Goal: Information Seeking & Learning: Get advice/opinions

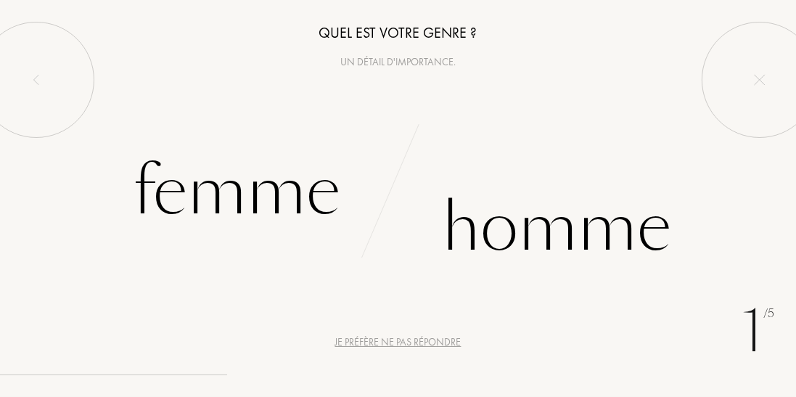
click at [595, 242] on div "Homme" at bounding box center [556, 228] width 229 height 98
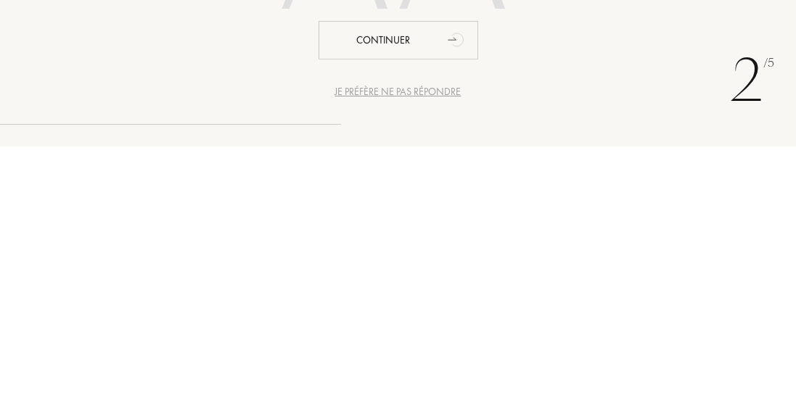
click at [595, 301] on div at bounding box center [398, 202] width 796 height 250
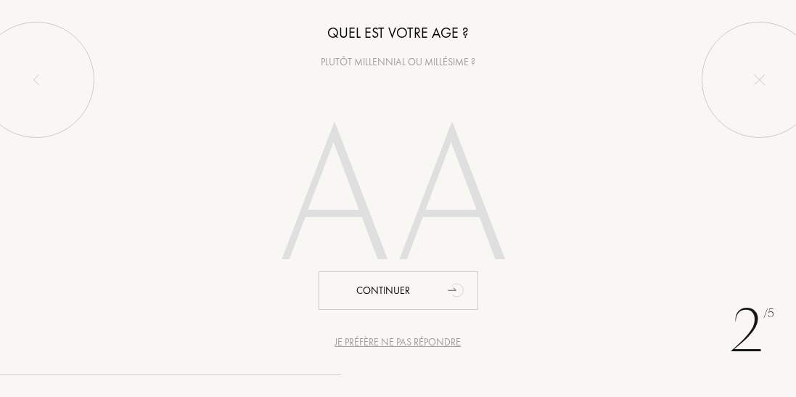
click at [440, 343] on div "Je préfère ne pas répondre" at bounding box center [398, 342] width 126 height 15
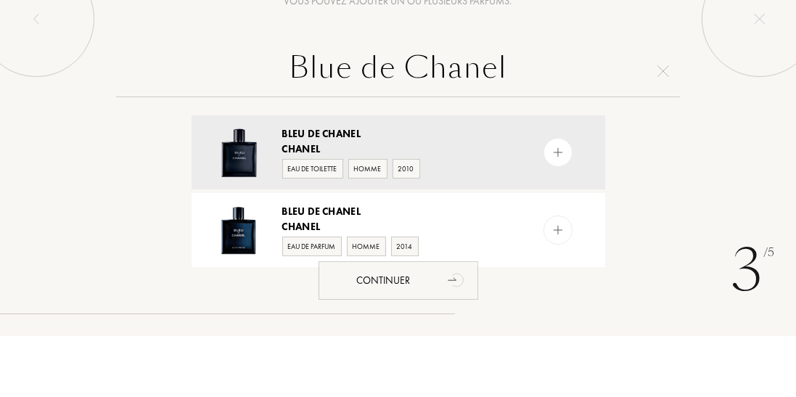
type input "Blue de Chanel"
click at [614, 148] on input "Blue de Chanel" at bounding box center [398, 132] width 565 height 52
click at [678, 118] on input "Blue de Chanel" at bounding box center [398, 132] width 565 height 52
click at [591, 139] on input "Blue de Chanel" at bounding box center [398, 132] width 565 height 52
click at [743, 134] on div at bounding box center [760, 80] width 116 height 116
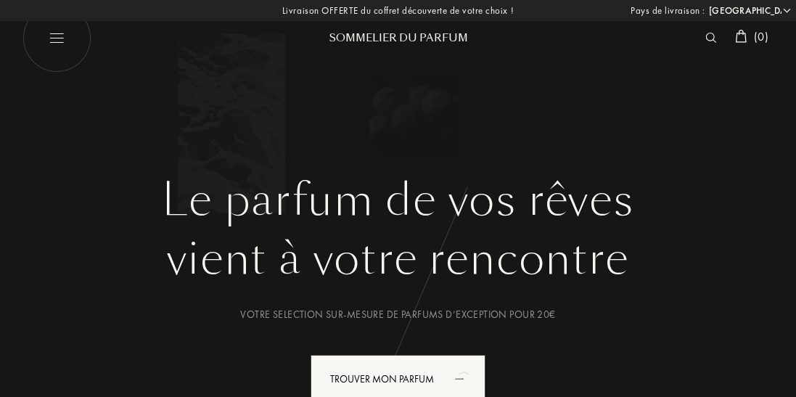
select select "FR"
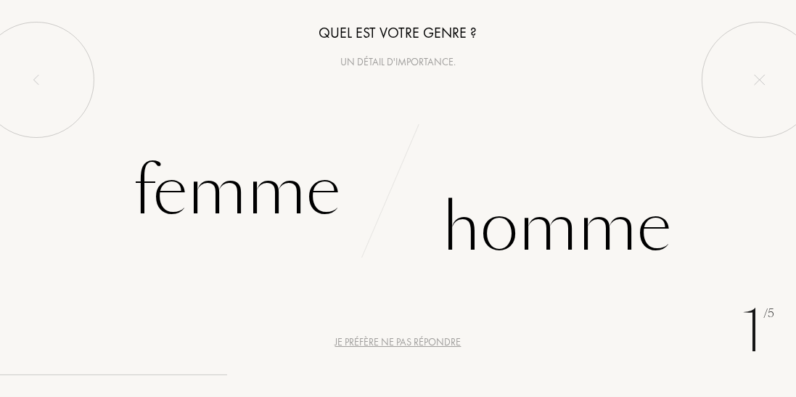
click at [434, 346] on div "Je préfère ne pas répondre" at bounding box center [398, 342] width 126 height 15
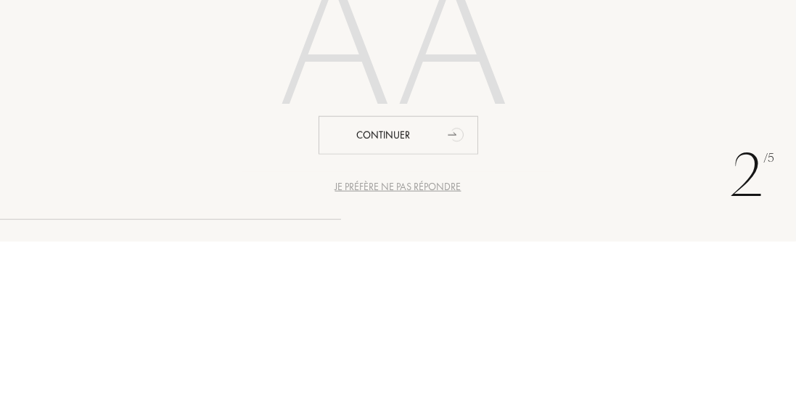
click at [659, 203] on div at bounding box center [398, 202] width 796 height 250
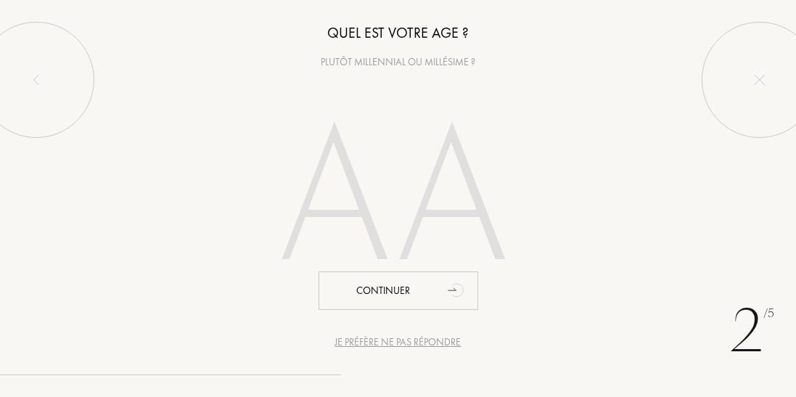
click at [440, 340] on div "Je préfère ne pas répondre" at bounding box center [398, 342] width 126 height 15
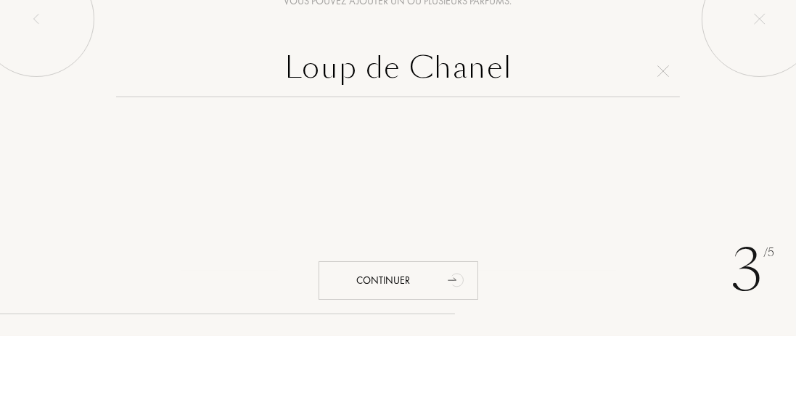
click at [362, 132] on input "Loup de Chanel" at bounding box center [398, 132] width 565 height 52
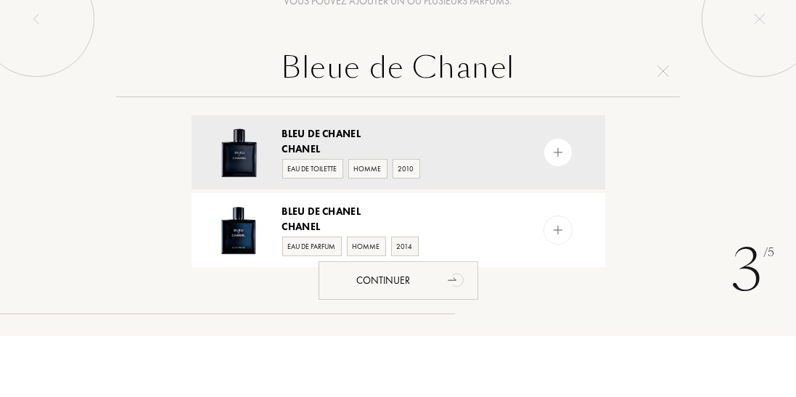
type input "Bleue de Chanel"
click at [610, 128] on input "Bleue de Chanel" at bounding box center [398, 132] width 565 height 52
click at [628, 128] on input "Bleue de Chanel" at bounding box center [398, 132] width 565 height 52
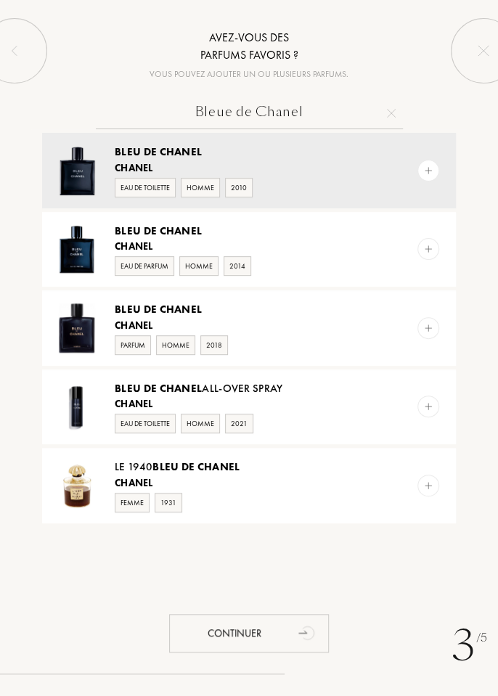
click at [353, 166] on div "Chanel" at bounding box center [245, 167] width 260 height 15
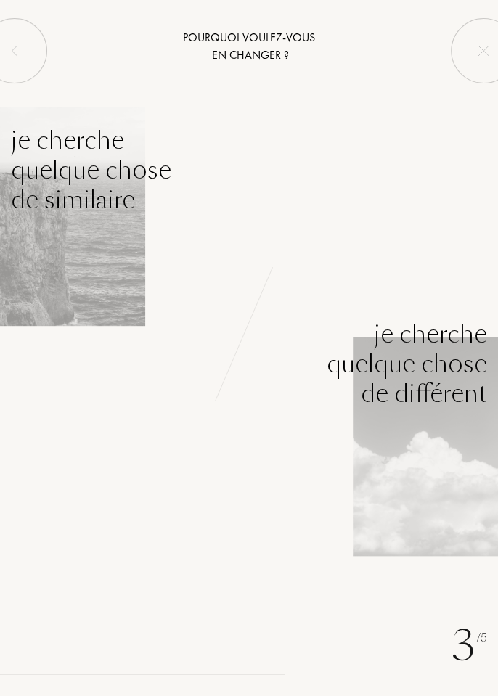
click at [117, 255] on div "Je cherche quelque chose de différent" at bounding box center [249, 312] width 498 height 194
click at [40, 179] on div "Je cherche quelque chose de similaire" at bounding box center [91, 170] width 160 height 89
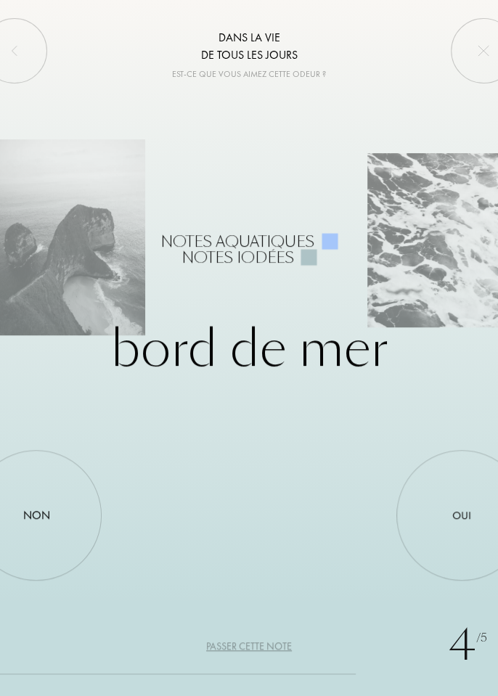
click at [279, 466] on div "Passer cette note" at bounding box center [249, 646] width 86 height 15
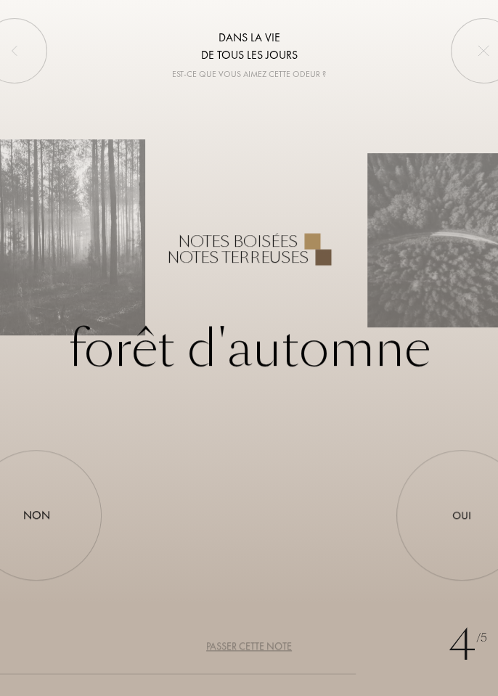
click at [290, 466] on div "Passer cette note" at bounding box center [249, 646] width 86 height 15
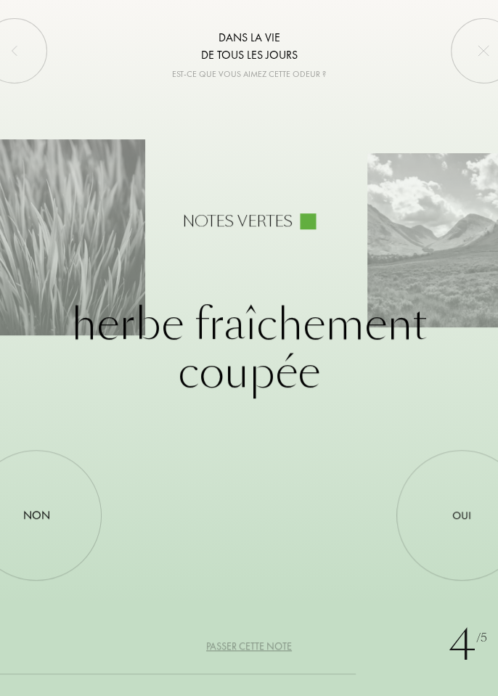
click at [274, 466] on div "Passer cette note" at bounding box center [249, 646] width 86 height 15
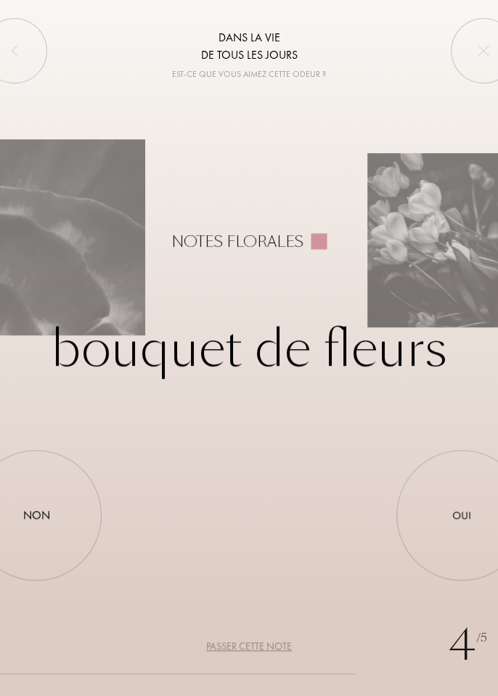
click at [274, 466] on div "Passer cette note" at bounding box center [249, 646] width 86 height 15
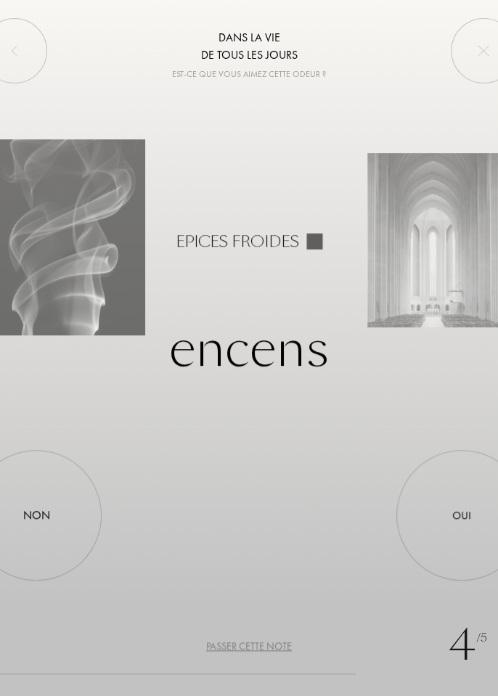
click at [274, 466] on div "Passer cette note" at bounding box center [249, 646] width 86 height 15
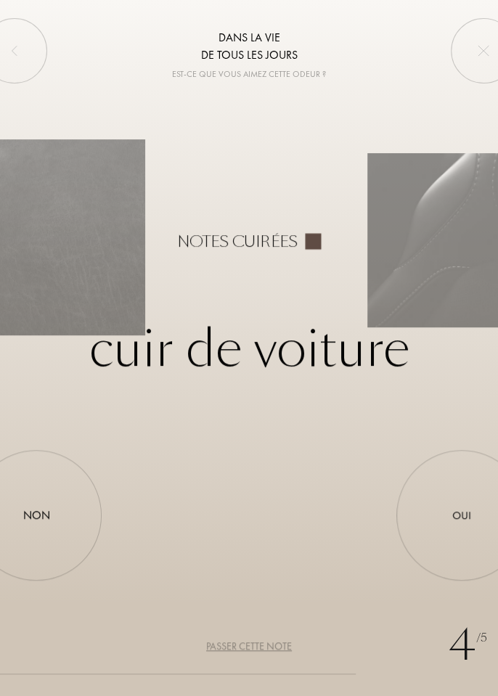
click at [271, 466] on div "Passer cette note" at bounding box center [249, 646] width 86 height 15
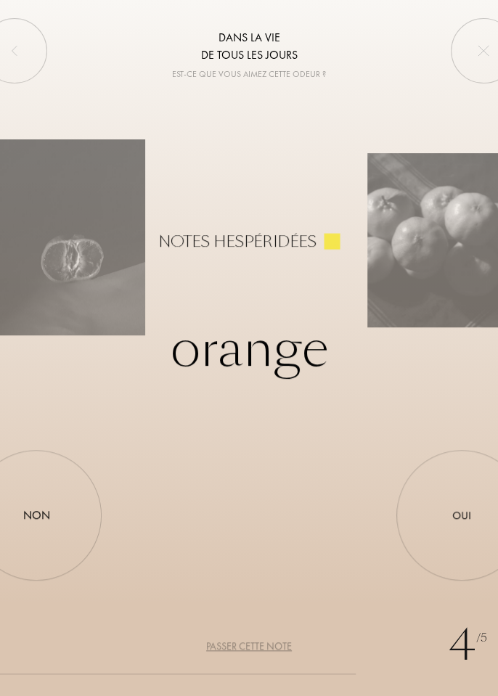
click at [270, 466] on div "Passer cette note" at bounding box center [249, 646] width 86 height 15
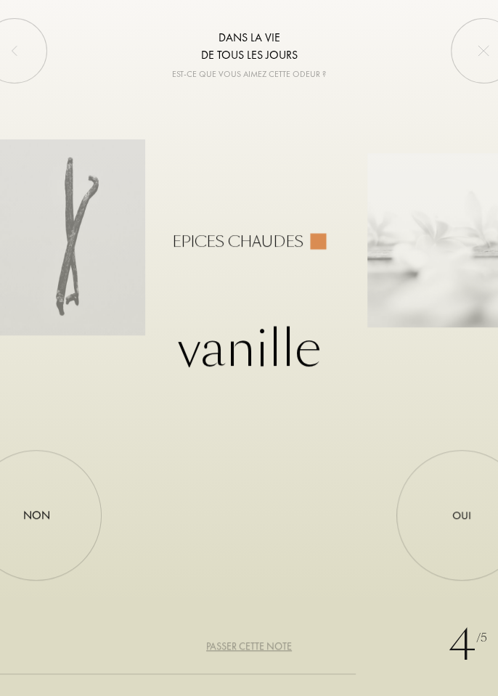
click at [275, 466] on div "Passer cette note" at bounding box center [249, 646] width 86 height 15
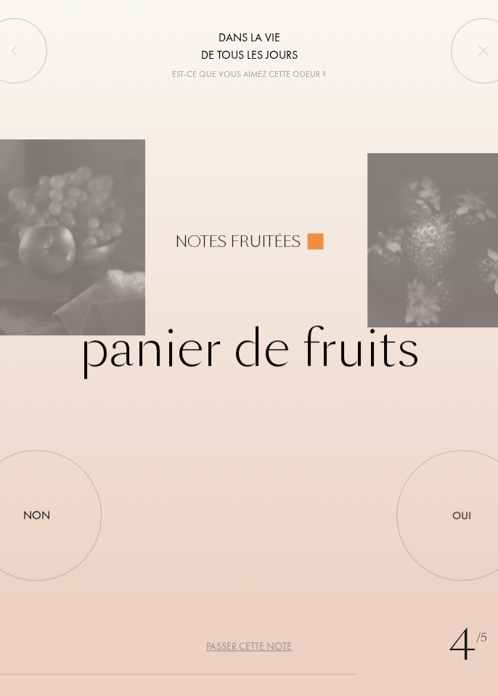
click at [282, 466] on div "Passer cette note" at bounding box center [249, 646] width 86 height 15
